Goal: Communication & Community: Answer question/provide support

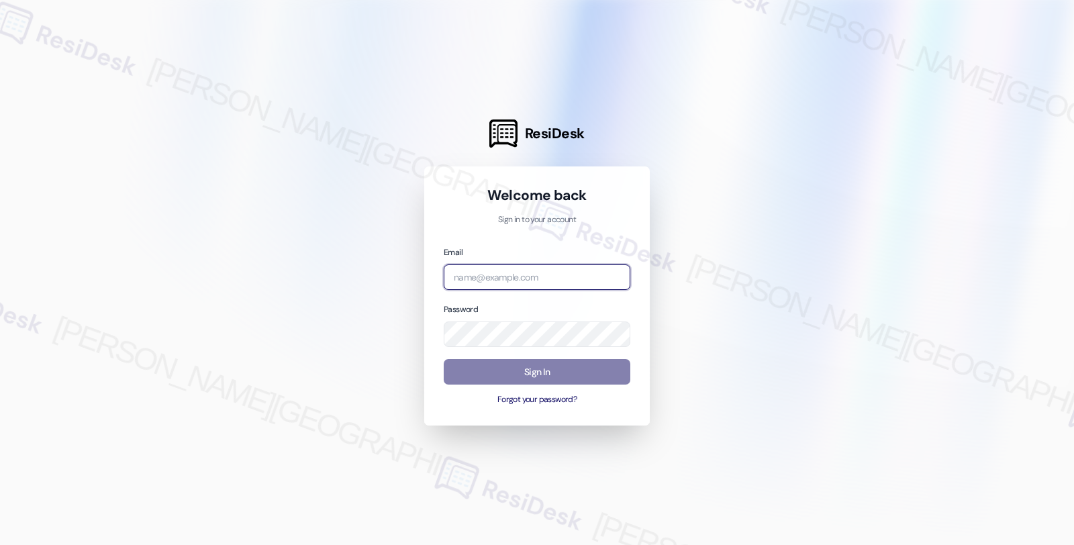
click at [513, 272] on input "email" at bounding box center [537, 277] width 187 height 26
type input "[EMAIL_ADDRESS][PERSON_NAME][DOMAIN_NAME]"
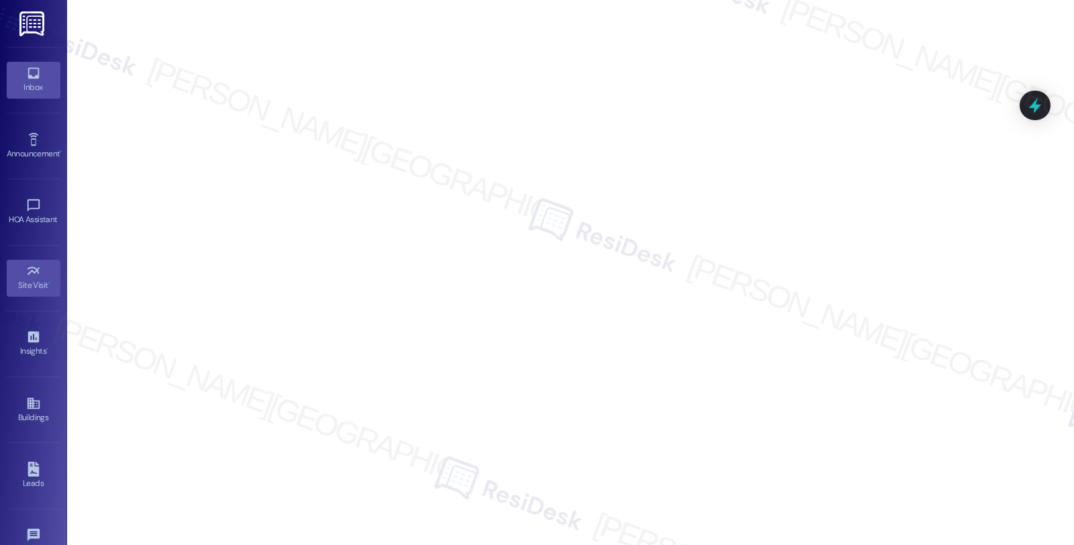
click at [17, 83] on div "Inbox" at bounding box center [33, 87] width 67 height 13
